Goal: Transaction & Acquisition: Obtain resource

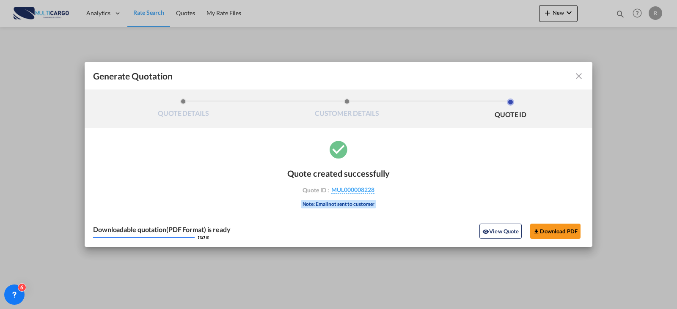
click at [585, 76] on md-toolbar "Generate Quotation" at bounding box center [339, 76] width 508 height 28
click at [582, 77] on md-icon "icon-close fg-AAA8AD cursor m-0" at bounding box center [579, 76] width 10 height 10
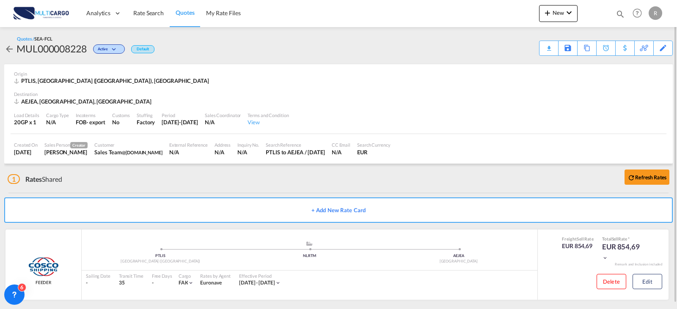
drag, startPoint x: 620, startPoint y: 15, endPoint x: 604, endPoint y: 27, distance: 19.6
click at [616, 17] on md-icon "icon-magnify" at bounding box center [620, 13] width 9 height 9
drag, startPoint x: 504, startPoint y: 12, endPoint x: 499, endPoint y: 20, distance: 8.7
click at [504, 12] on select "Quotes" at bounding box center [486, 13] width 40 height 15
select select "Quotes"
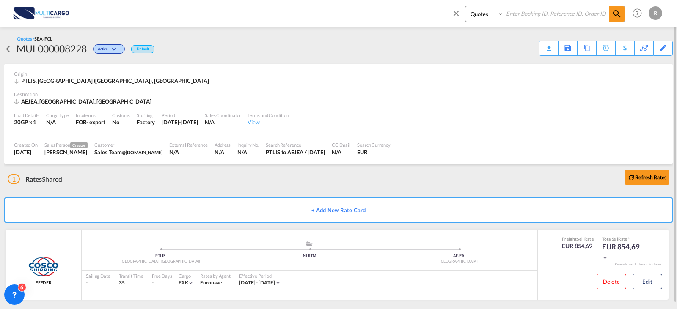
click at [466, 6] on select "Quotes" at bounding box center [486, 13] width 40 height 15
click at [524, 11] on input at bounding box center [556, 13] width 105 height 15
type input "7960"
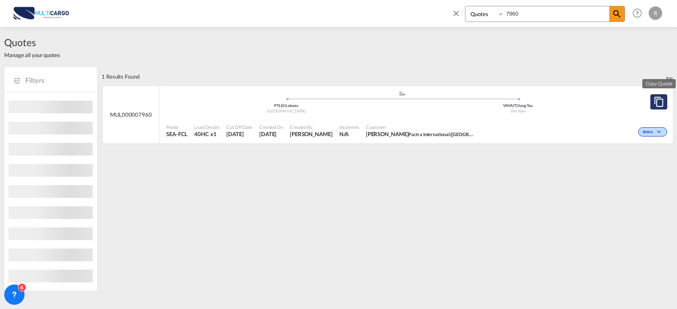
click at [663, 99] on md-icon "assets/icons/custom/copyQuote.svg" at bounding box center [659, 102] width 10 height 10
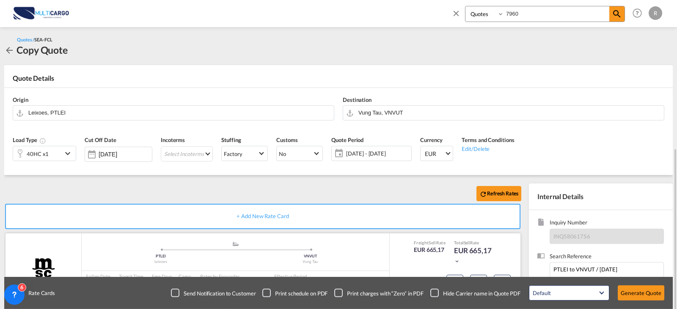
scroll to position [85, 0]
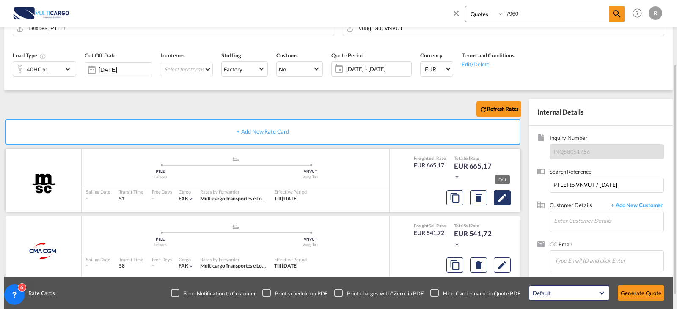
click at [501, 200] on md-icon "Edit" at bounding box center [502, 198] width 10 height 10
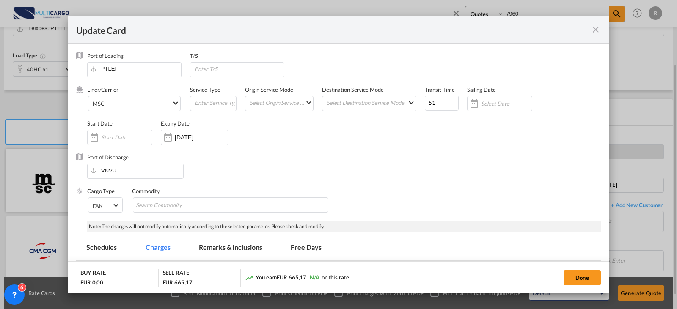
select select "per equipment"
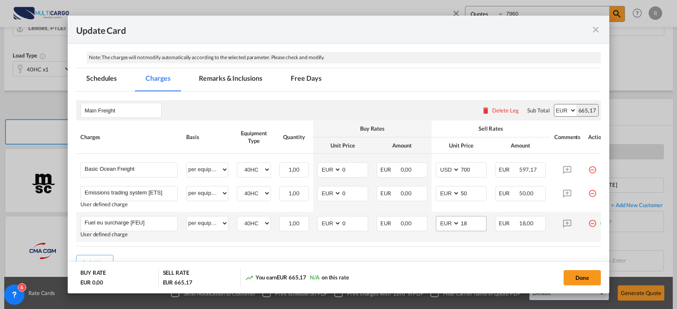
scroll to position [207, 0]
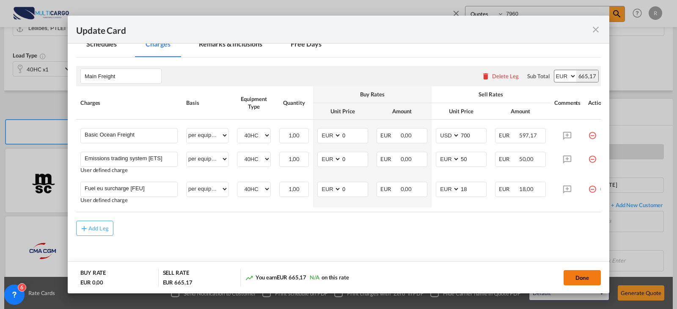
click at [573, 279] on button "Done" at bounding box center [582, 277] width 37 height 15
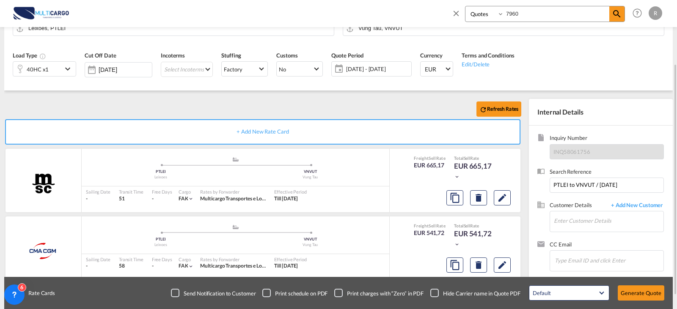
click at [386, 74] on span "[DATE] - [DATE]" at bounding box center [377, 69] width 67 height 12
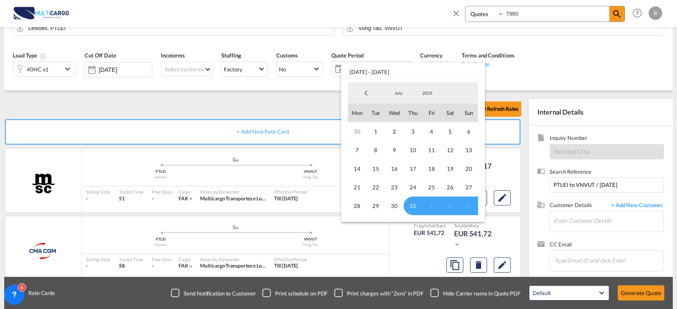
click at [403, 95] on span "July" at bounding box center [398, 93] width 27 height 6
click at [402, 113] on md-option "August" at bounding box center [407, 114] width 58 height 20
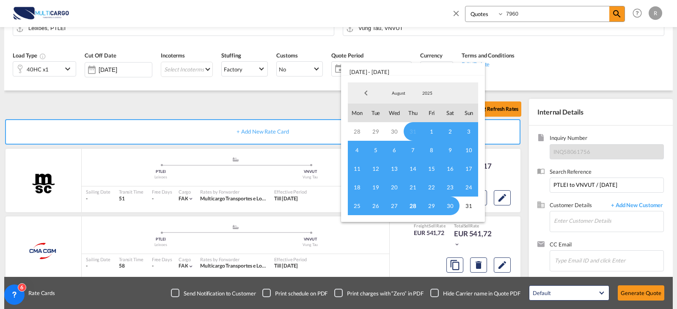
click at [403, 88] on md-select-value "August" at bounding box center [398, 93] width 29 height 13
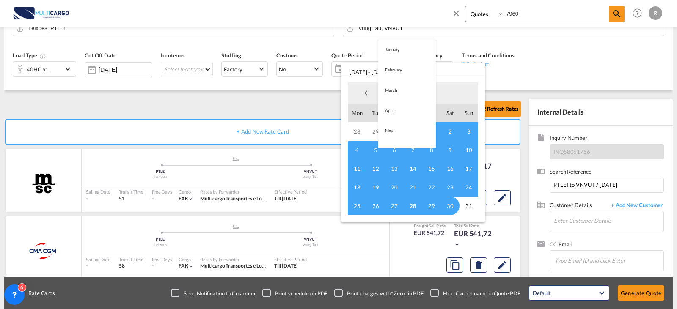
scroll to position [98, 0]
click at [406, 116] on md-option "September" at bounding box center [407, 114] width 58 height 20
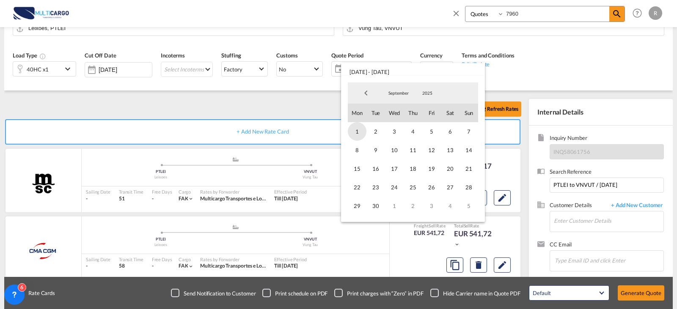
click at [358, 132] on span "1" at bounding box center [357, 131] width 19 height 19
click at [381, 207] on span "30" at bounding box center [376, 206] width 19 height 19
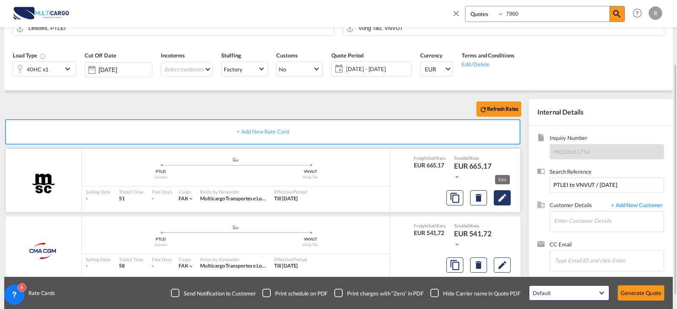
click at [505, 197] on md-icon "Edit" at bounding box center [502, 198] width 10 height 10
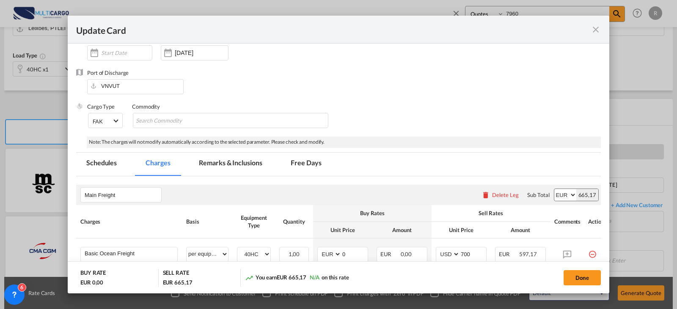
scroll to position [42, 0]
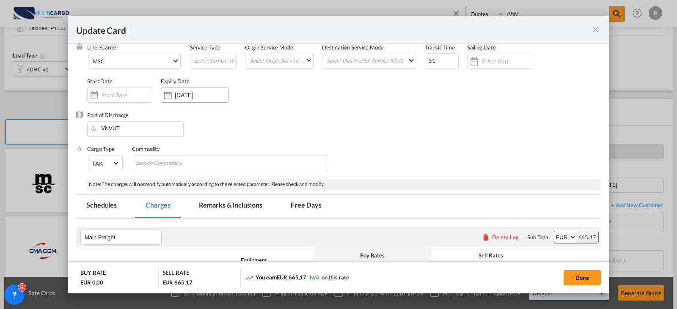
click at [188, 100] on div "[DATE]" at bounding box center [195, 95] width 68 height 15
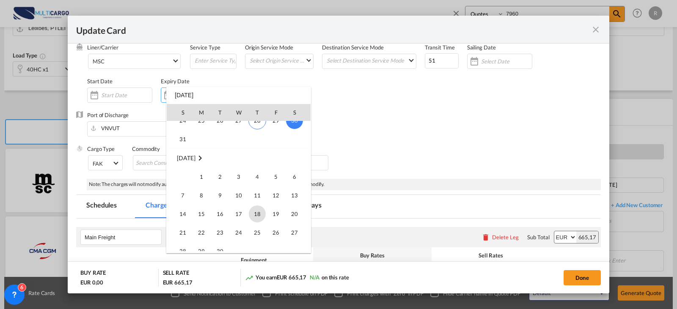
scroll to position [196083, 0]
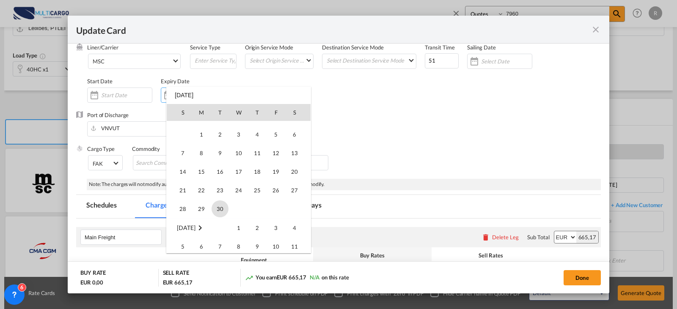
click at [225, 212] on span "30" at bounding box center [220, 209] width 17 height 17
type input "[DATE]"
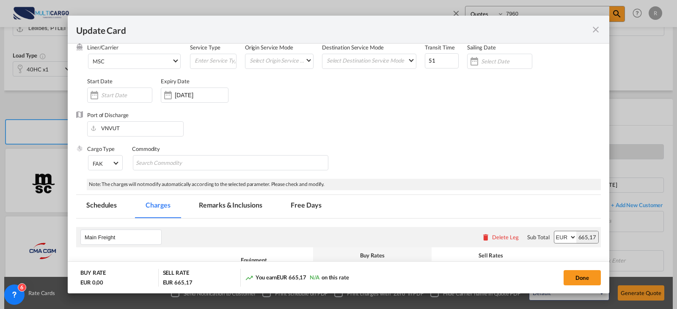
click at [491, 135] on div "Port of Discharge VNVUT" at bounding box center [338, 128] width 525 height 34
click at [582, 276] on button "Done" at bounding box center [582, 277] width 37 height 15
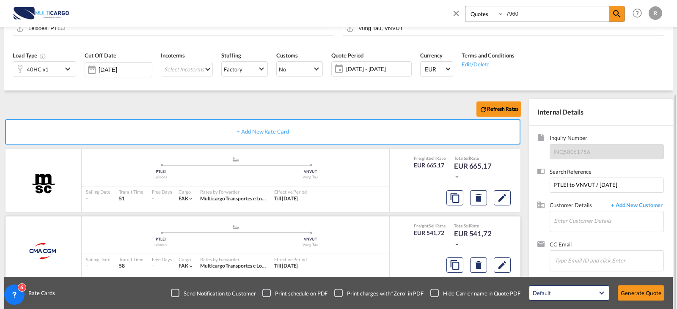
scroll to position [102, 0]
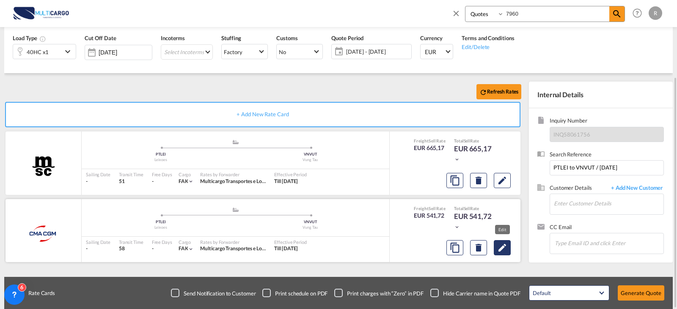
click at [507, 246] on md-icon "Edit" at bounding box center [502, 248] width 10 height 10
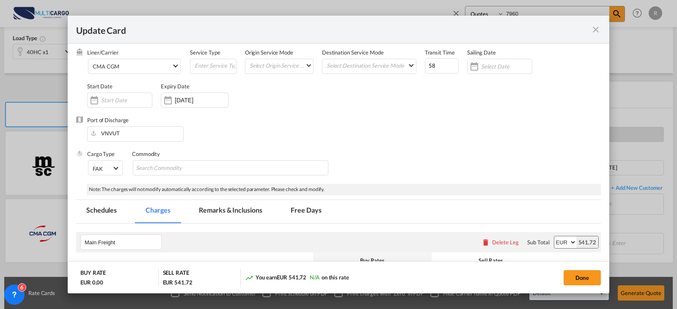
scroll to position [0, 0]
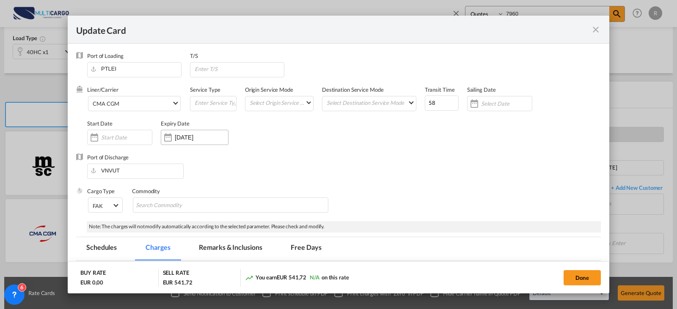
click at [216, 131] on div "[DATE]" at bounding box center [195, 137] width 68 height 15
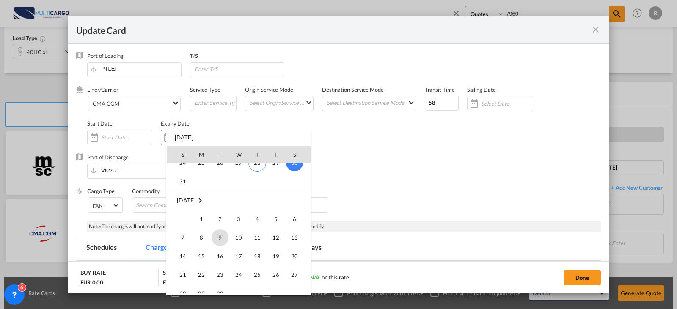
scroll to position [196125, 0]
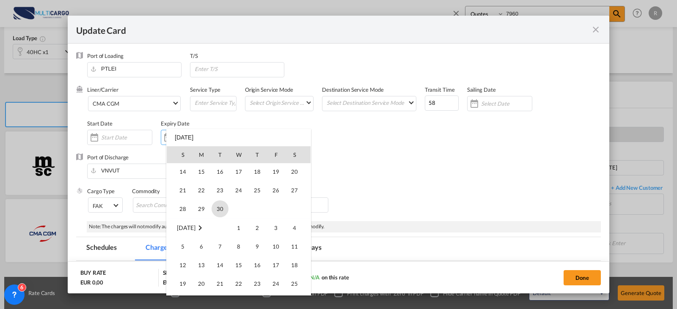
click at [223, 210] on span "30" at bounding box center [220, 209] width 17 height 17
type input "[DATE]"
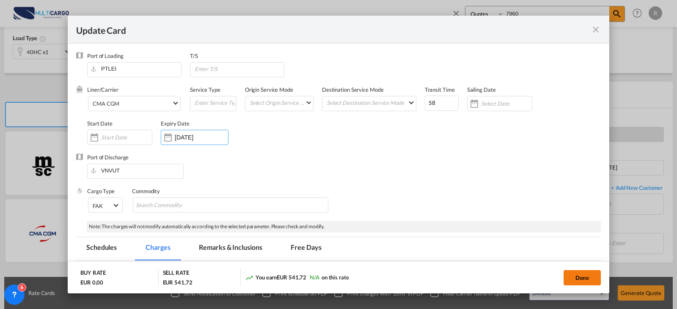
click at [591, 277] on button "Done" at bounding box center [582, 277] width 37 height 15
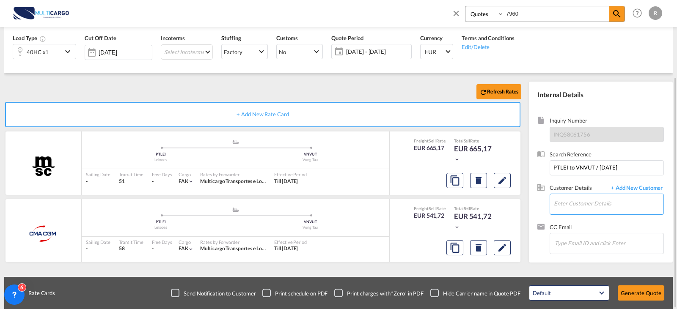
click at [618, 210] on input "Enter Customer Details" at bounding box center [609, 203] width 110 height 19
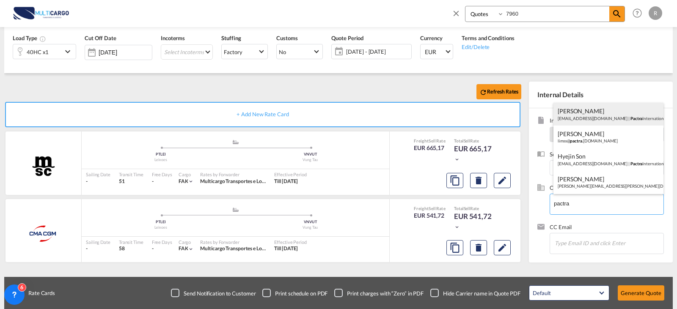
click at [612, 117] on div "[PERSON_NAME] [PERSON_NAME][EMAIL_ADDRESS][DOMAIN_NAME] | Pactra International …" at bounding box center [609, 114] width 110 height 23
type input "Pactra International (Germany) GmbH, [PERSON_NAME], [EMAIL_ADDRESS][DOMAIN_NAME]"
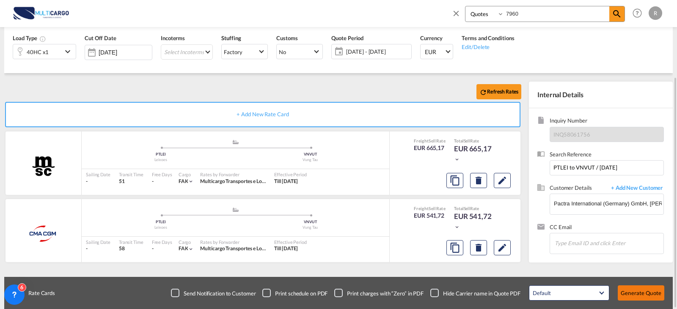
click at [652, 296] on button "Generate Quote" at bounding box center [641, 293] width 47 height 15
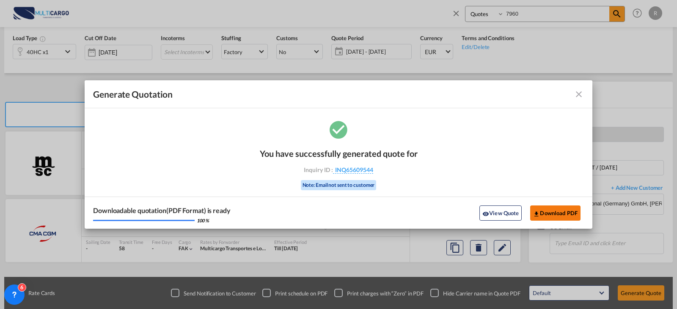
click at [571, 208] on button "Download PDF" at bounding box center [555, 213] width 50 height 15
click at [574, 93] on md-icon "icon-close fg-AAA8AD cursor m-0" at bounding box center [579, 94] width 10 height 10
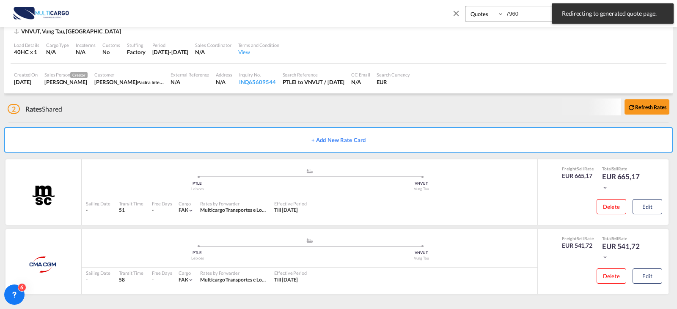
scroll to position [70, 0]
click at [530, 11] on input "7960" at bounding box center [556, 13] width 105 height 15
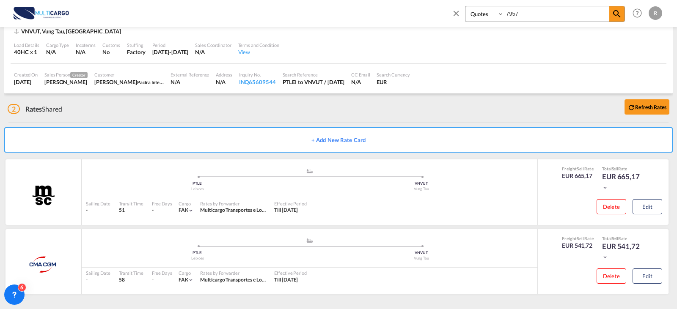
type input "7957"
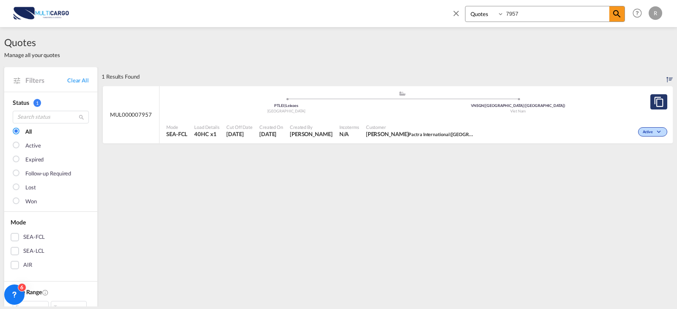
click at [657, 107] on md-icon "assets/icons/custom/copyQuote.svg" at bounding box center [659, 102] width 10 height 10
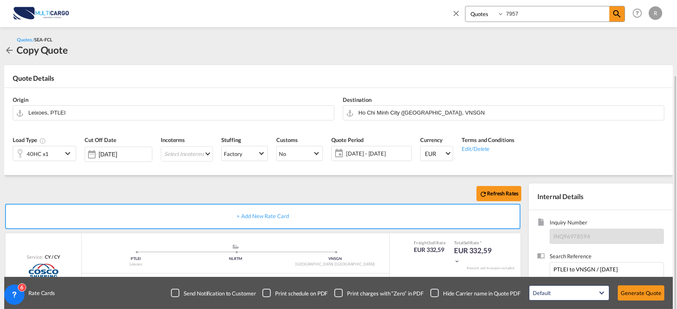
scroll to position [85, 0]
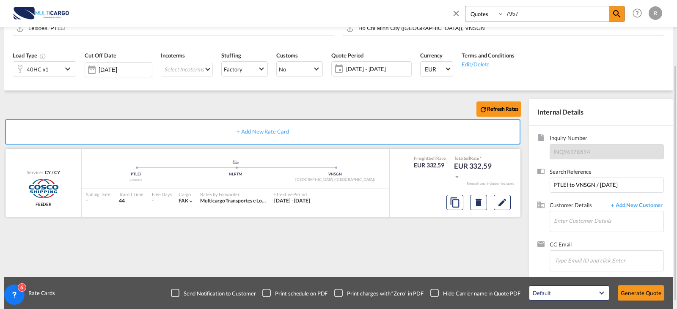
click at [512, 207] on div at bounding box center [478, 203] width 71 height 20
click at [511, 206] on div at bounding box center [478, 203] width 71 height 20
click at [509, 204] on button "Edit" at bounding box center [502, 202] width 17 height 15
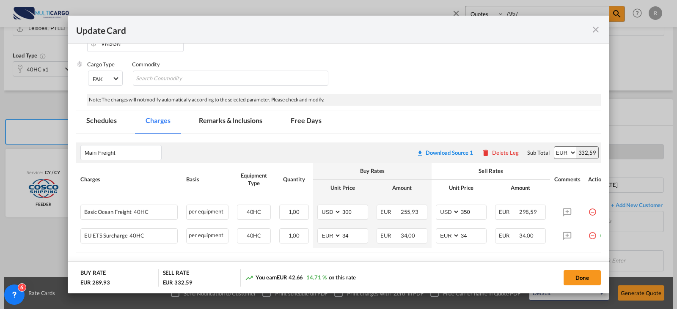
scroll to position [0, 0]
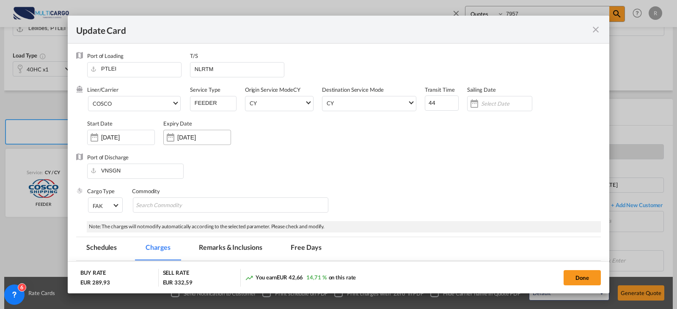
click at [185, 140] on input "[DATE]" at bounding box center [203, 137] width 53 height 7
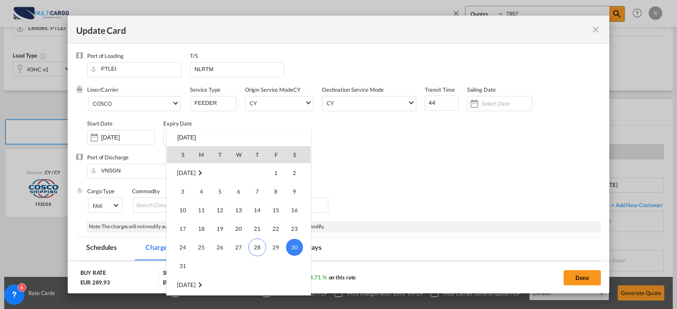
scroll to position [351, 0]
click at [222, 250] on span "30" at bounding box center [220, 251] width 17 height 17
type input "[DATE]"
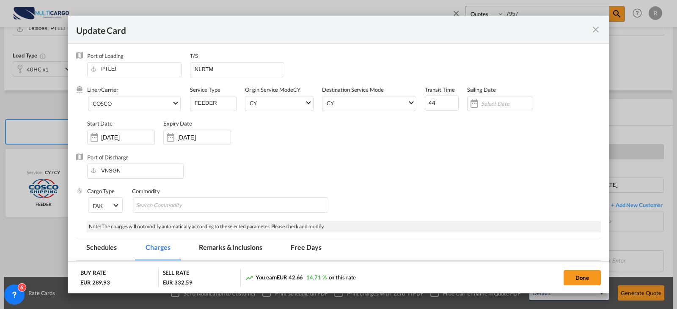
click at [397, 190] on div "Cargo Type FAK FAK GCR GDSM General Cargo Hazardous Cargo Ambient Foodstuff Chi…" at bounding box center [344, 205] width 514 height 34
click at [574, 276] on button "Done" at bounding box center [582, 277] width 37 height 15
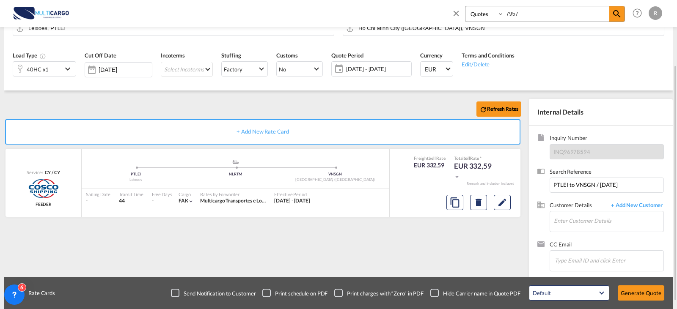
click at [383, 69] on span "[DATE] - [DATE]" at bounding box center [377, 69] width 63 height 8
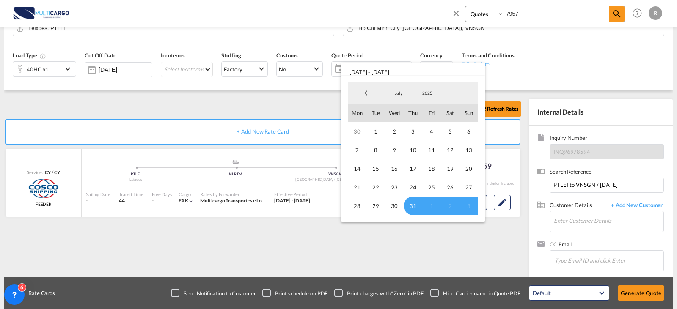
click at [397, 94] on span "July" at bounding box center [398, 93] width 27 height 6
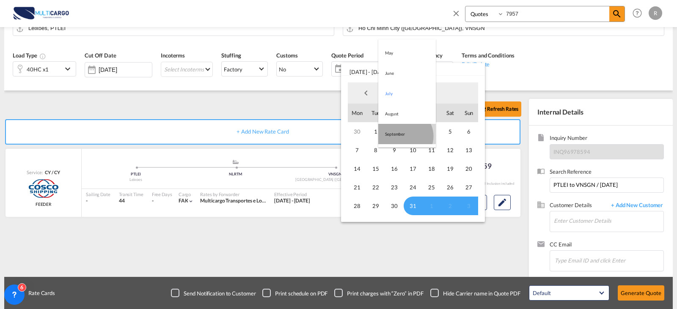
click at [405, 136] on md-option "September" at bounding box center [407, 134] width 58 height 20
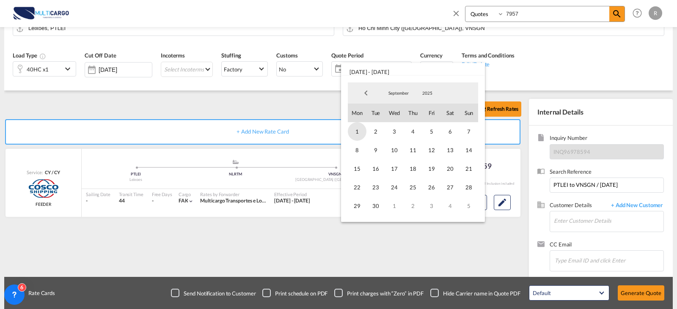
click at [358, 132] on span "1" at bounding box center [357, 131] width 19 height 19
click at [375, 206] on span "30" at bounding box center [376, 206] width 19 height 19
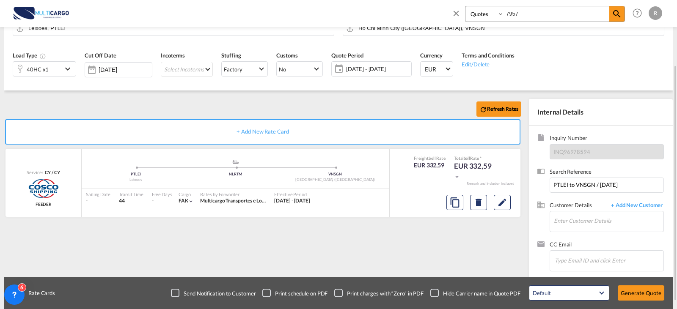
click at [427, 251] on div "Refresh Rates + Add New Rate Card Service: CY / [GEOGRAPHIC_DATA][PERSON_NAME] …" at bounding box center [264, 187] width 521 height 177
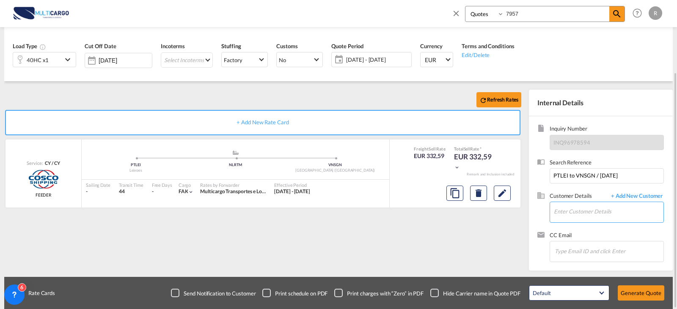
click at [590, 211] on input "Enter Customer Details" at bounding box center [609, 211] width 110 height 19
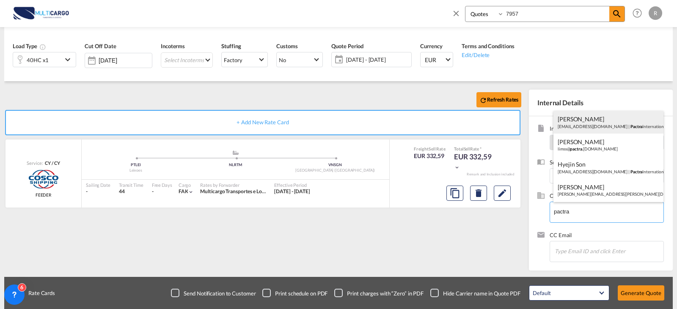
click at [588, 126] on div "[PERSON_NAME] [PERSON_NAME][EMAIL_ADDRESS][DOMAIN_NAME] | Pactra International …" at bounding box center [609, 122] width 110 height 23
type input "Pactra International (Germany) GmbH, [PERSON_NAME], [EMAIL_ADDRESS][DOMAIN_NAME]"
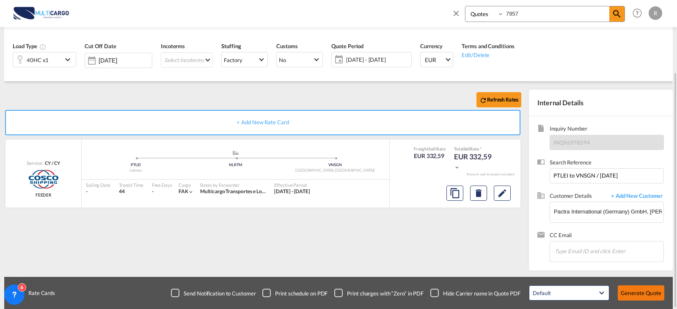
click at [631, 299] on button "Generate Quote" at bounding box center [641, 293] width 47 height 15
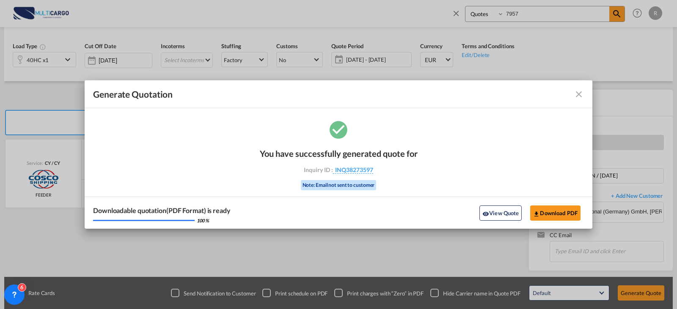
click at [550, 221] on div "Downloadable quotation(PDF Format) is ready 100 % View Quote Download PDF" at bounding box center [339, 213] width 508 height 32
drag, startPoint x: 579, startPoint y: 95, endPoint x: 563, endPoint y: 108, distance: 21.2
click at [579, 95] on md-icon "icon-close fg-AAA8AD cursor m-0" at bounding box center [579, 94] width 10 height 10
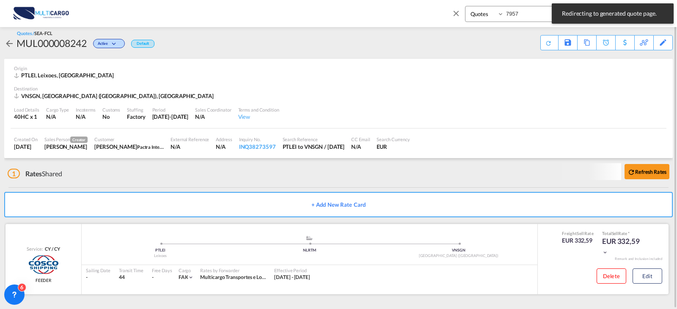
scroll to position [6, 0]
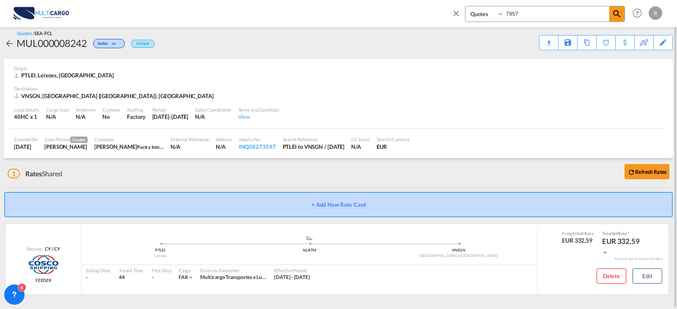
click at [585, 198] on button "+ Add New Rate Card" at bounding box center [338, 204] width 669 height 25
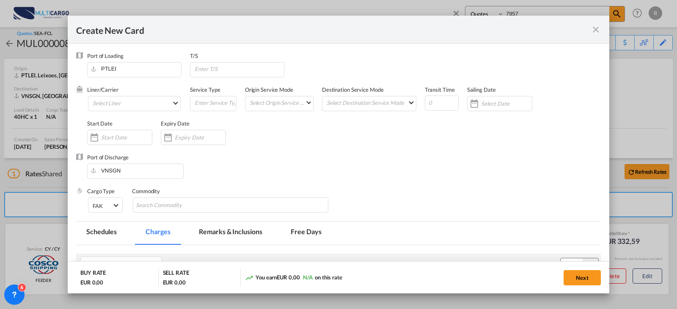
type input "Basic Ocean Freight"
select select "per equipment"
click at [135, 111] on md-select "Select Liner 2HM LOGISTICS D.O.O AAXL GLOBAL SHIPPING LINES LLC [PERSON_NAME] S…" at bounding box center [134, 103] width 93 height 15
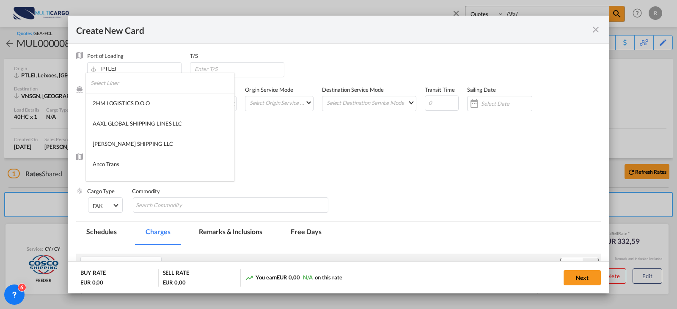
type md-option "1489"
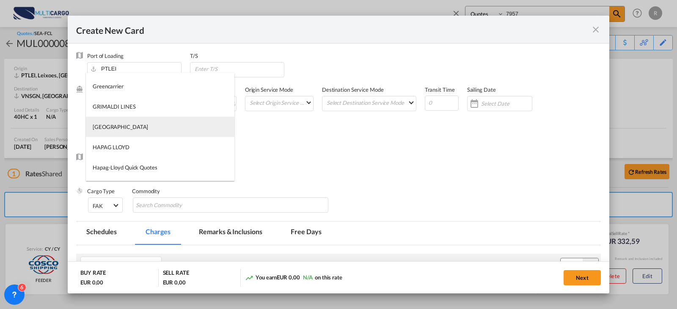
type md-option "46"
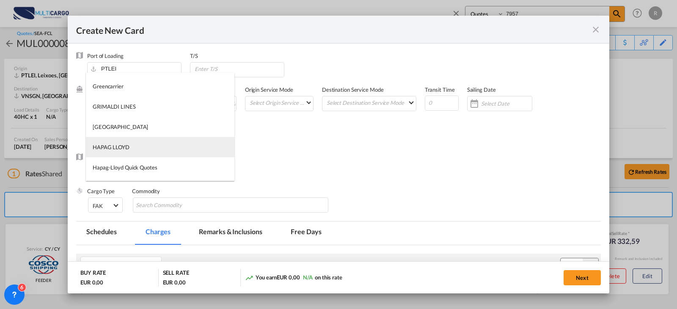
type md-option "12"
click at [149, 156] on md-option "HAPAG LLOYD" at bounding box center [160, 147] width 149 height 20
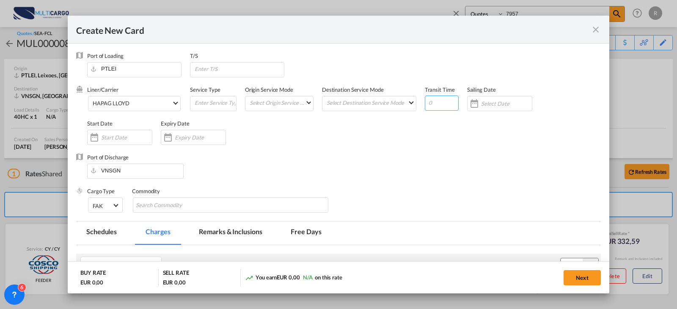
click at [437, 101] on input "Create New Card ..." at bounding box center [442, 103] width 34 height 15
type input "64"
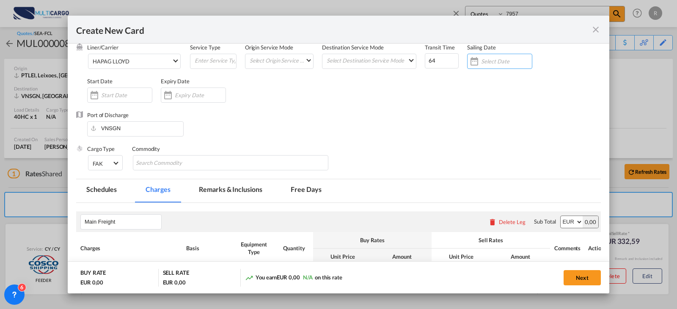
scroll to position [0, 0]
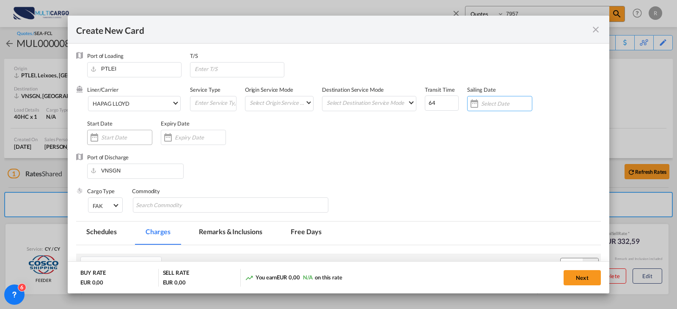
click at [110, 138] on input "Create New Card ..." at bounding box center [126, 137] width 51 height 7
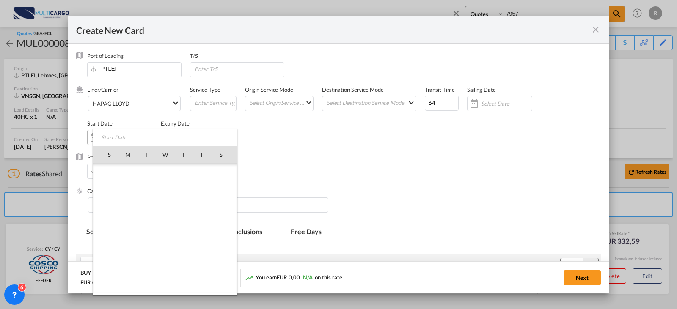
scroll to position [195956, 0]
click at [274, 127] on div at bounding box center [338, 154] width 677 height 309
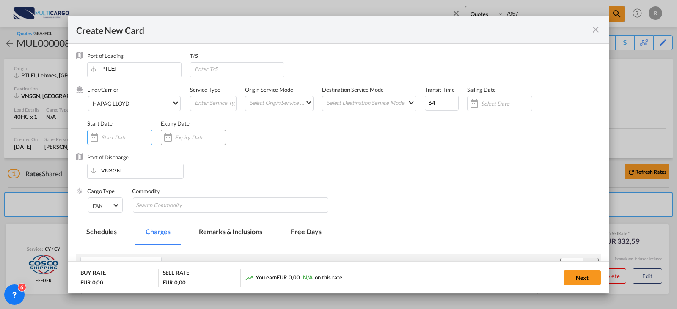
click at [179, 141] on input "Create New Card ..." at bounding box center [200, 137] width 51 height 7
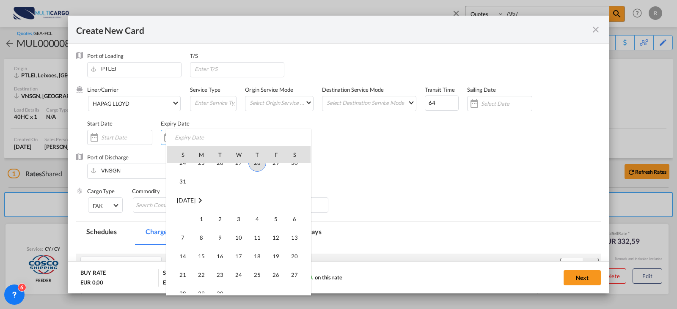
scroll to position [196083, 0]
click at [215, 254] on span "30" at bounding box center [220, 251] width 17 height 17
type input "[DATE]"
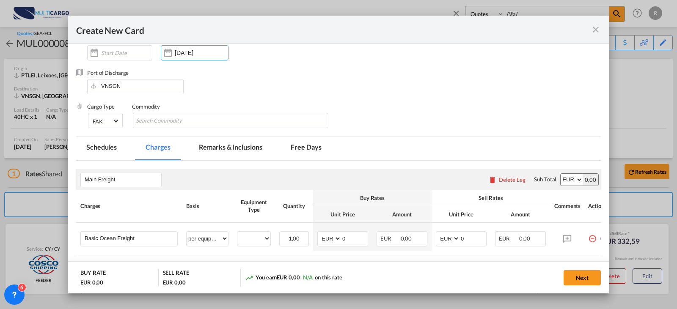
scroll to position [127, 0]
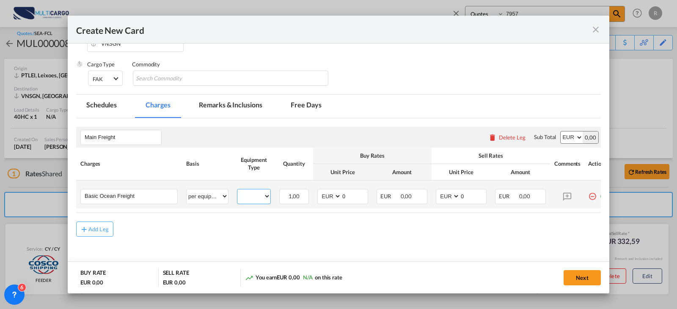
click at [257, 197] on select "40HC" at bounding box center [253, 196] width 33 height 11
select select "40HC"
click at [237, 191] on select "40HC" at bounding box center [253, 196] width 33 height 11
click at [452, 194] on select "AED AFN ALL AMD ANG AOA ARS AUD AWG AZN BAM BBD BDT BGN BHD BIF BMD BND [PERSON…" at bounding box center [449, 196] width 22 height 11
select select "string:USD"
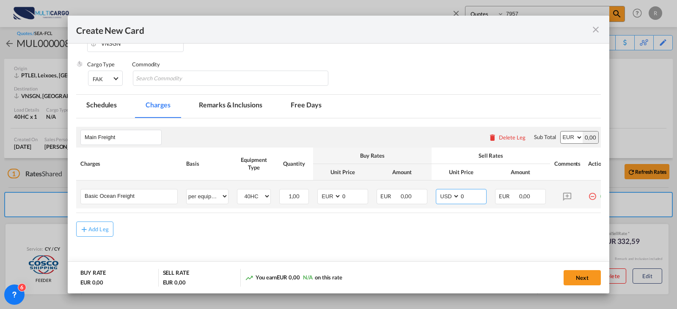
click at [438, 191] on select "AED AFN ALL AMD ANG AOA ARS AUD AWG AZN BAM BBD BDT BGN BHD BIF BMD BND [PERSON…" at bounding box center [449, 196] width 22 height 11
drag, startPoint x: 469, startPoint y: 201, endPoint x: 459, endPoint y: 194, distance: 13.0
click at [459, 194] on md-input-container "AED AFN ALL AMD ANG AOA ARS AUD AWG AZN BAM BBD BDT BGN BHD BIF BMD BND [PERSON…" at bounding box center [461, 196] width 51 height 15
drag, startPoint x: 466, startPoint y: 196, endPoint x: 433, endPoint y: 189, distance: 33.7
click at [433, 189] on td "AED AFN ALL AMD ANG AOA ARS AUD AWG AZN BAM BBD BDT BGN BHD BIF BMD BND [PERSON…" at bounding box center [461, 195] width 59 height 28
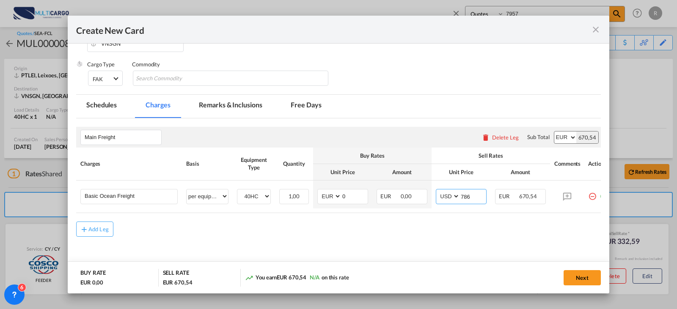
type input "786"
click at [576, 280] on button "Next" at bounding box center [582, 277] width 37 height 15
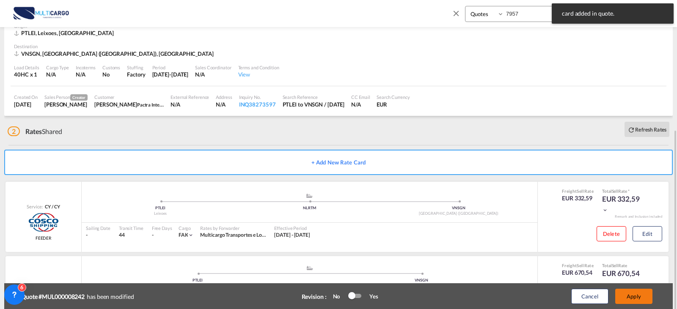
scroll to position [101, 0]
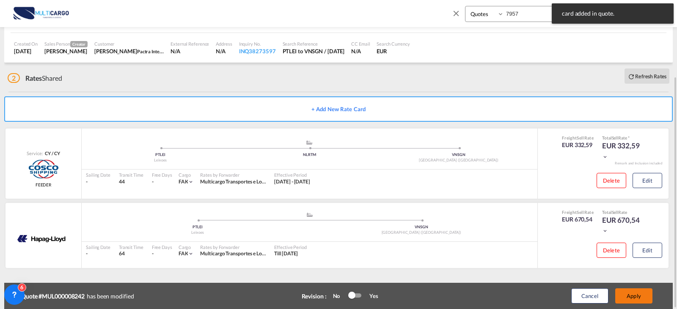
click at [635, 292] on button "Apply" at bounding box center [633, 296] width 37 height 15
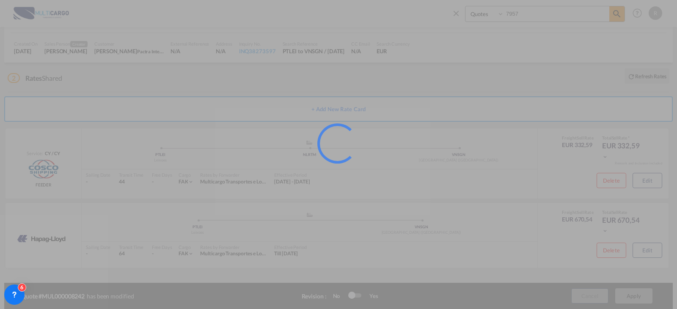
scroll to position [75, 0]
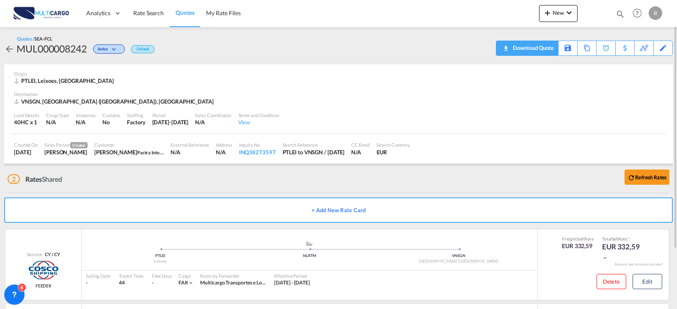
click at [549, 55] on download-pdf "Download Quote" at bounding box center [527, 48] width 53 height 14
click at [548, 51] on div "Download Quote" at bounding box center [532, 48] width 43 height 14
drag, startPoint x: 153, startPoint y: 11, endPoint x: 161, endPoint y: 21, distance: 13.2
click at [153, 11] on span "Rate Search" at bounding box center [148, 12] width 30 height 7
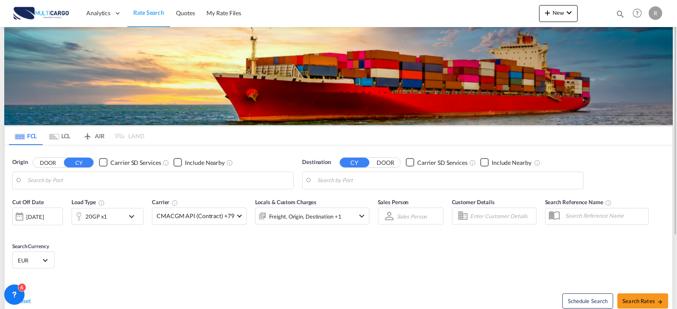
type input "[GEOGRAPHIC_DATA] ([GEOGRAPHIC_DATA]), PTLIS"
type input "[GEOGRAPHIC_DATA], [GEOGRAPHIC_DATA]"
click at [166, 182] on input "[GEOGRAPHIC_DATA] ([GEOGRAPHIC_DATA]), PTLIS" at bounding box center [159, 180] width 262 height 13
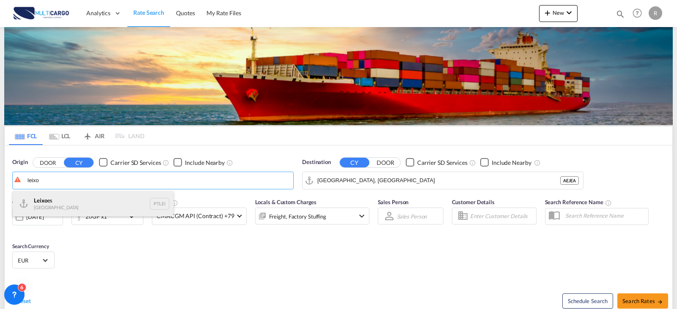
click at [75, 199] on div "Leixo es Portugal PTLEI" at bounding box center [93, 203] width 161 height 25
type input "Leixoes, PTLEI"
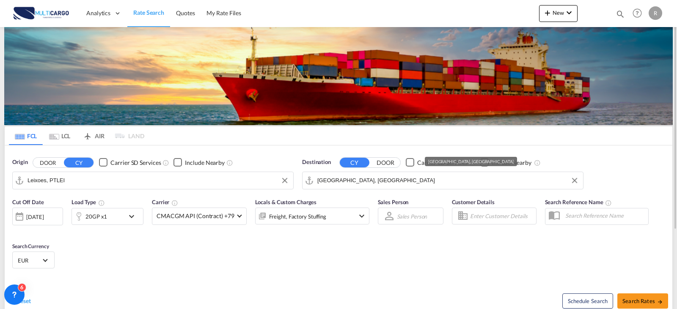
click at [370, 184] on input "[GEOGRAPHIC_DATA], [GEOGRAPHIC_DATA]" at bounding box center [448, 180] width 262 height 13
click at [123, 216] on div "20GP x1" at bounding box center [98, 216] width 52 height 17
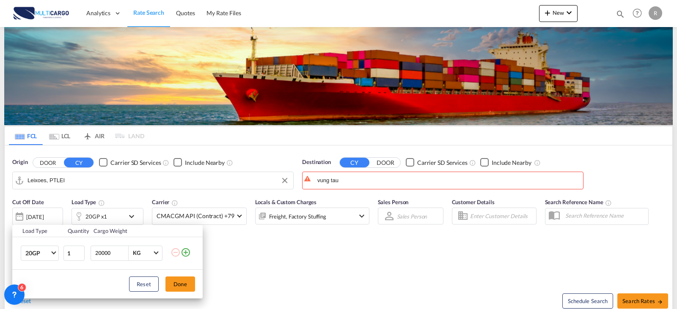
click at [354, 183] on div "Load Type Quantity Cargo Weight 20GP 20GP 40GP 40HC 45HC 20RE 40RE 40HR 20OT 40…" at bounding box center [338, 154] width 677 height 309
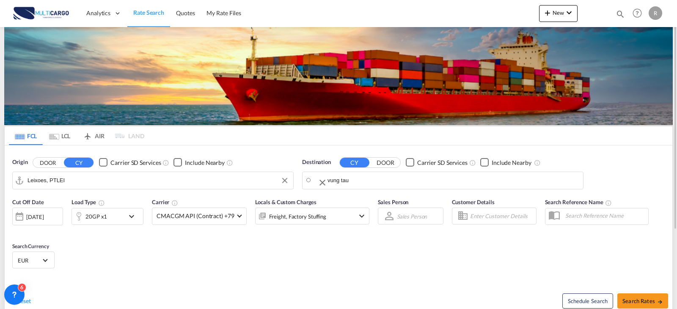
click at [352, 179] on body "Analytics Reports Dashboard Rate Search Quotes My Rate Files Analytics" at bounding box center [338, 154] width 677 height 309
click at [354, 200] on div "Vung Tau Viet Nam VNVUT" at bounding box center [383, 203] width 161 height 25
type input "Vung Tau, VNVUT"
click at [111, 217] on div "20GP x1" at bounding box center [98, 216] width 52 height 17
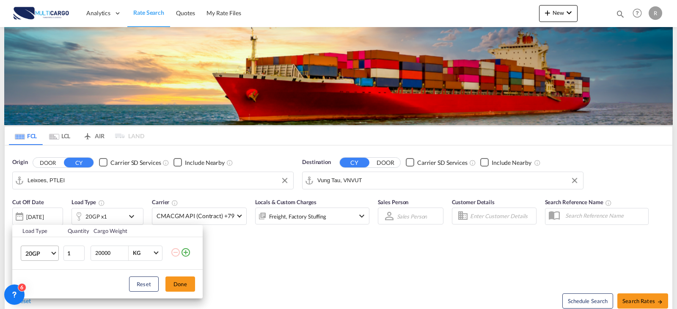
click at [57, 255] on md-select-value "20GP" at bounding box center [42, 253] width 34 height 14
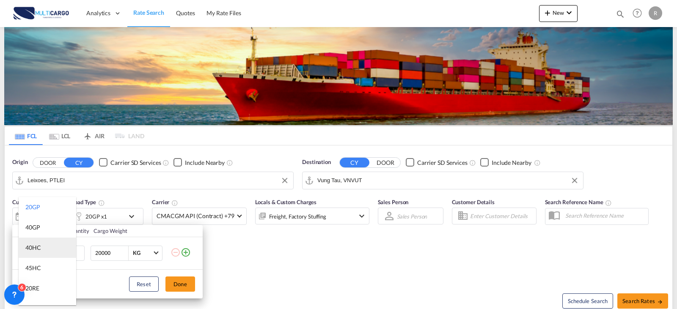
click at [53, 245] on md-option "40HC" at bounding box center [48, 248] width 58 height 20
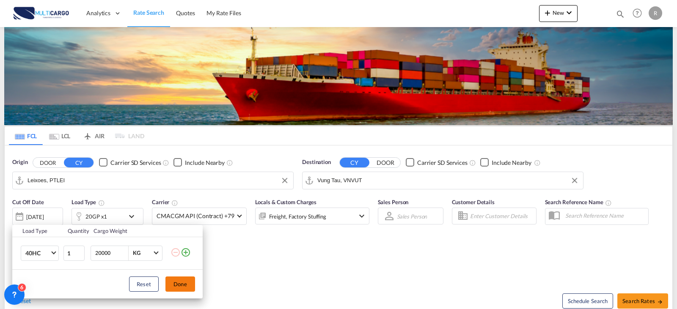
click at [169, 281] on button "Done" at bounding box center [180, 284] width 30 height 15
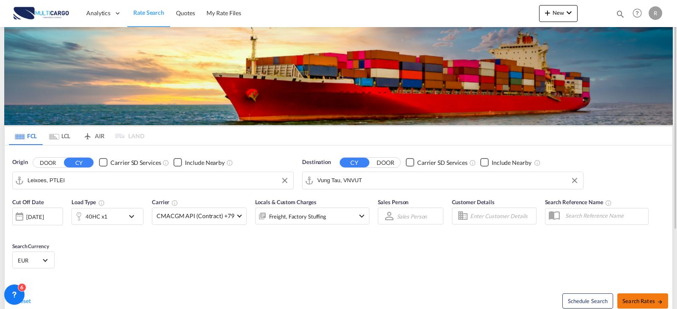
click at [639, 299] on span "Search Rates" at bounding box center [643, 301] width 41 height 7
type input "PTLEI to VNVUT / [DATE]"
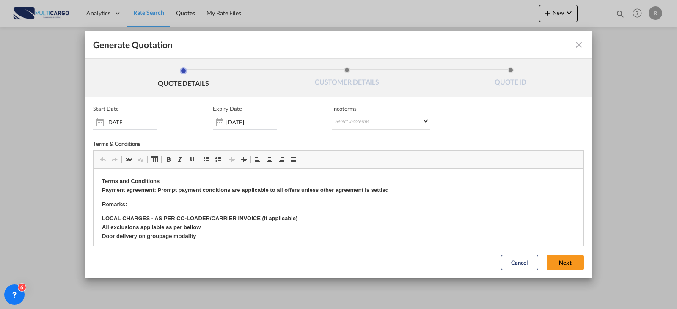
scroll to position [42, 0]
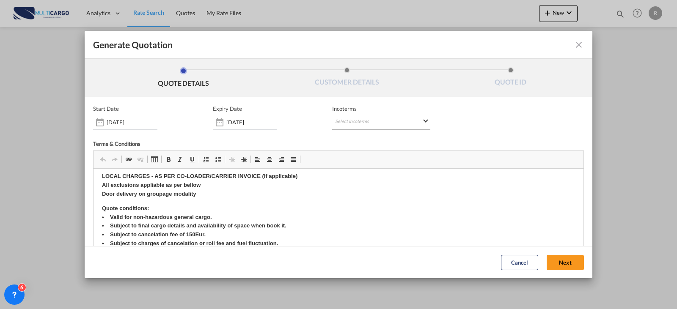
click at [370, 116] on md-select "Select Incoterms FCA - import Free Carrier FAS - export Free Alongside Ship DPU…" at bounding box center [381, 122] width 98 height 15
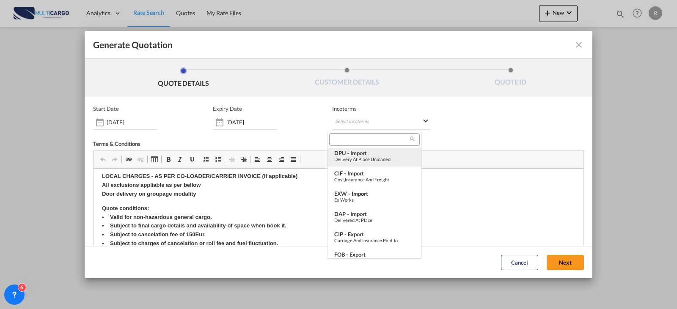
type md-option "[object Object]"
click at [369, 251] on md-option "FOB - export Free on Board" at bounding box center [375, 258] width 94 height 20
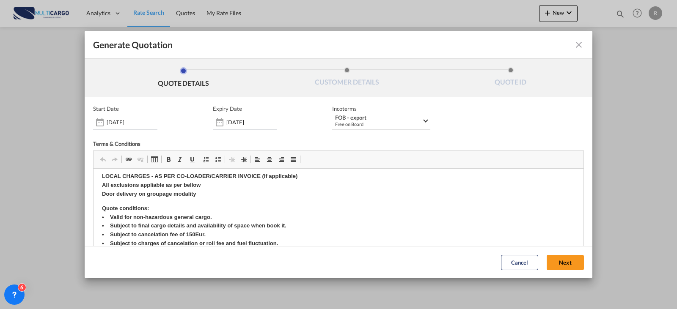
click at [557, 255] on div "Cancel Next" at bounding box center [542, 262] width 91 height 23
click at [558, 261] on button "Next" at bounding box center [565, 262] width 37 height 15
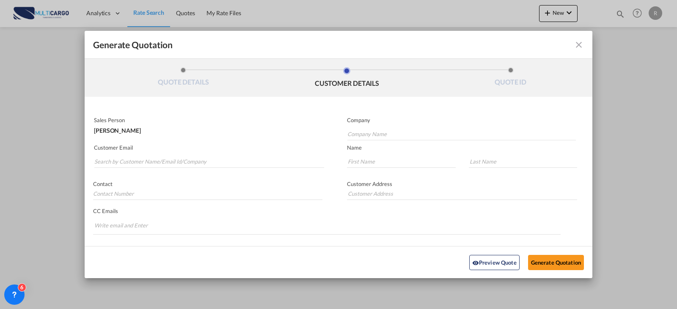
click at [214, 148] on p "Customer Email" at bounding box center [209, 147] width 230 height 7
click at [214, 159] on input "Search by Customer Name/Email Id/Company" at bounding box center [209, 161] width 230 height 13
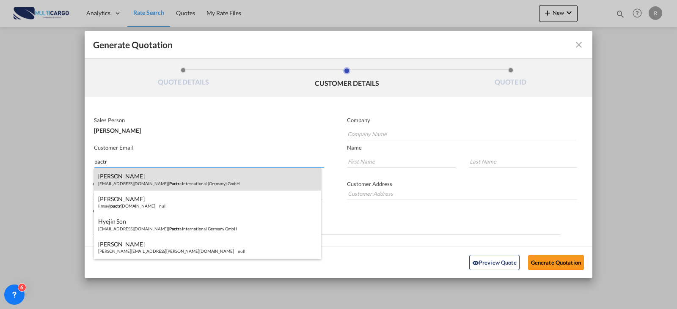
type input "pactr"
click at [190, 172] on div "[PERSON_NAME] [PERSON_NAME][EMAIL_ADDRESS][DOMAIN_NAME] | Pactr a International…" at bounding box center [207, 179] width 227 height 23
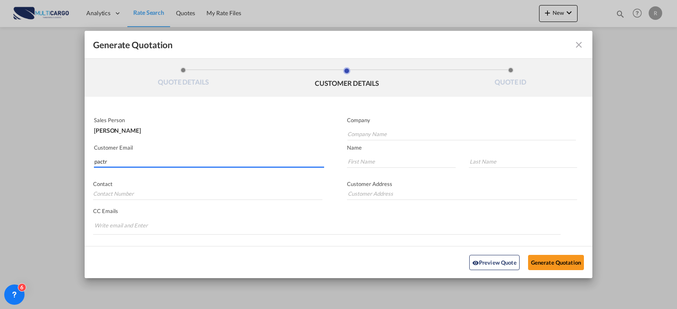
type input "Pactra International ([GEOGRAPHIC_DATA]) GmbH"
type input "[EMAIL_ADDRESS][DOMAIN_NAME]"
type input "JONGCHOL"
type input "CHU"
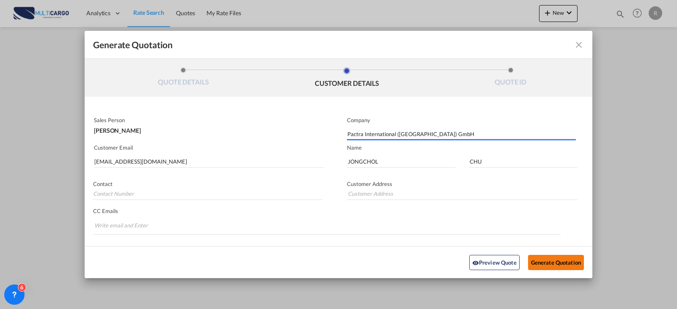
click at [536, 263] on button "Generate Quotation" at bounding box center [556, 262] width 56 height 15
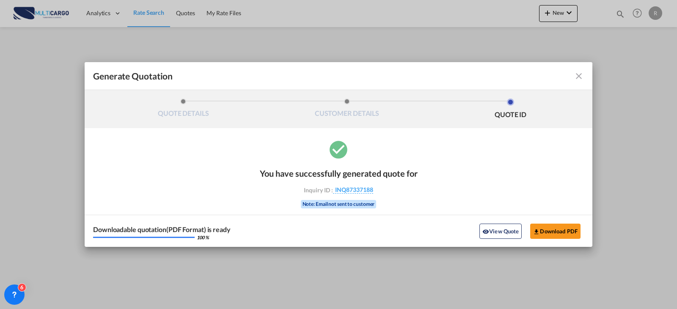
click at [578, 78] on md-icon "icon-close fg-AAA8AD cursor m-0" at bounding box center [579, 76] width 10 height 10
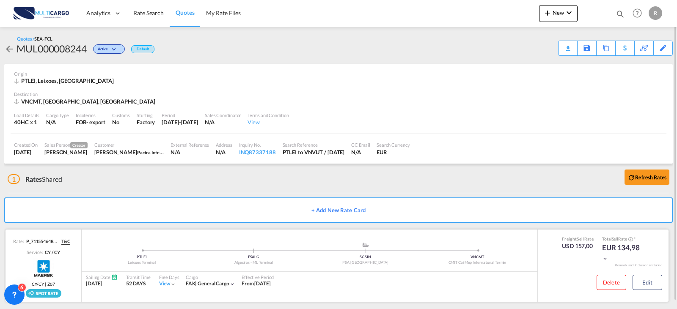
scroll to position [8, 0]
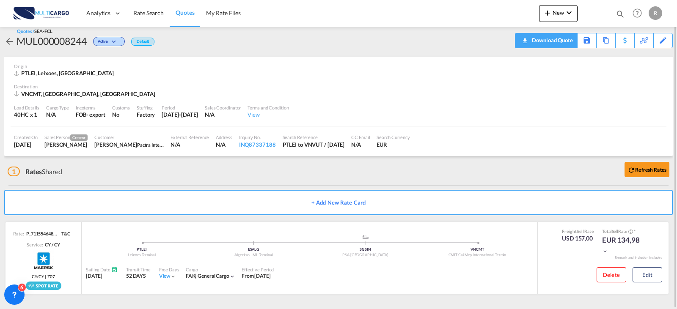
click at [564, 44] on div "Download Quote" at bounding box center [551, 40] width 43 height 14
